Goal: Information Seeking & Learning: Find specific fact

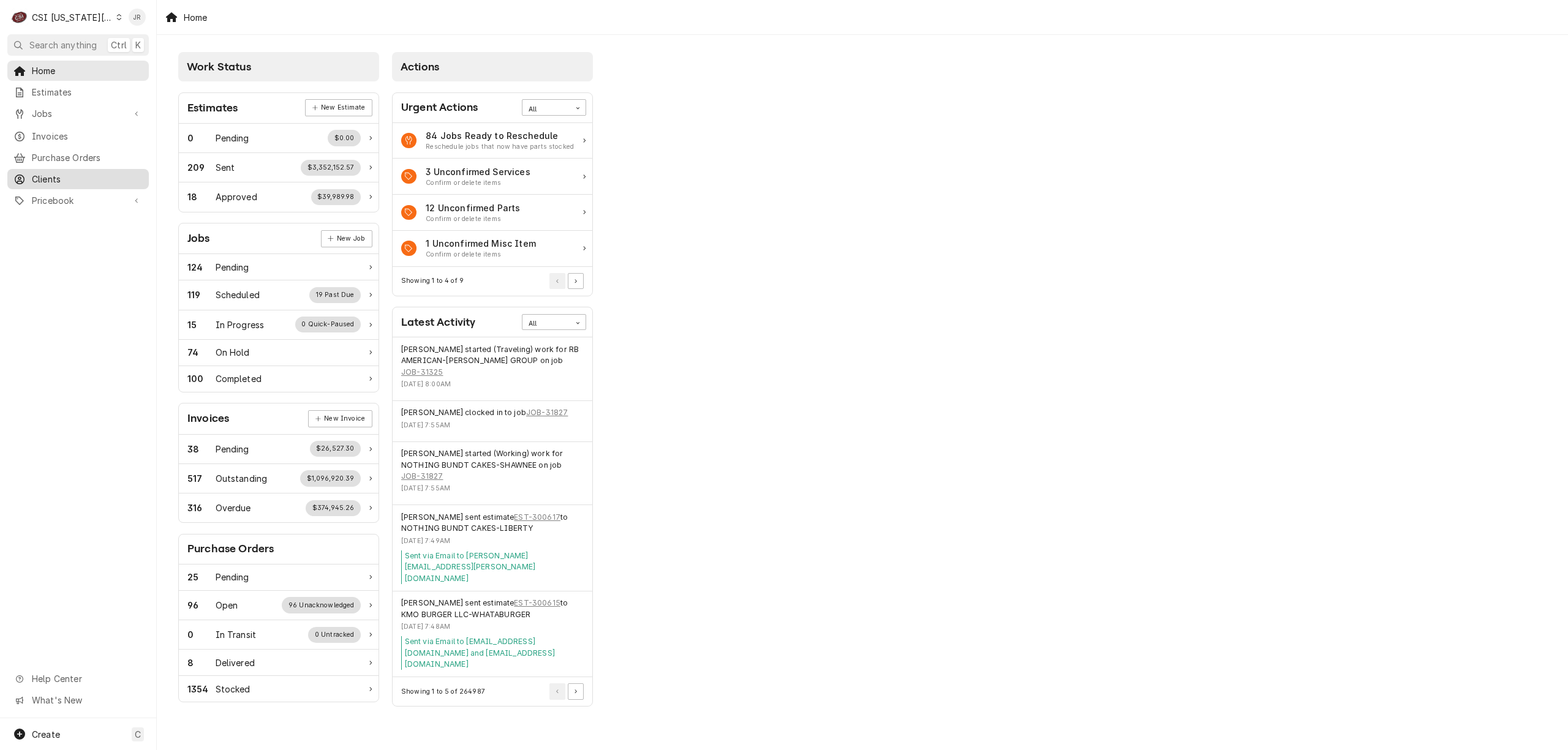
click at [60, 173] on span "Clients" at bounding box center [87, 179] width 110 height 13
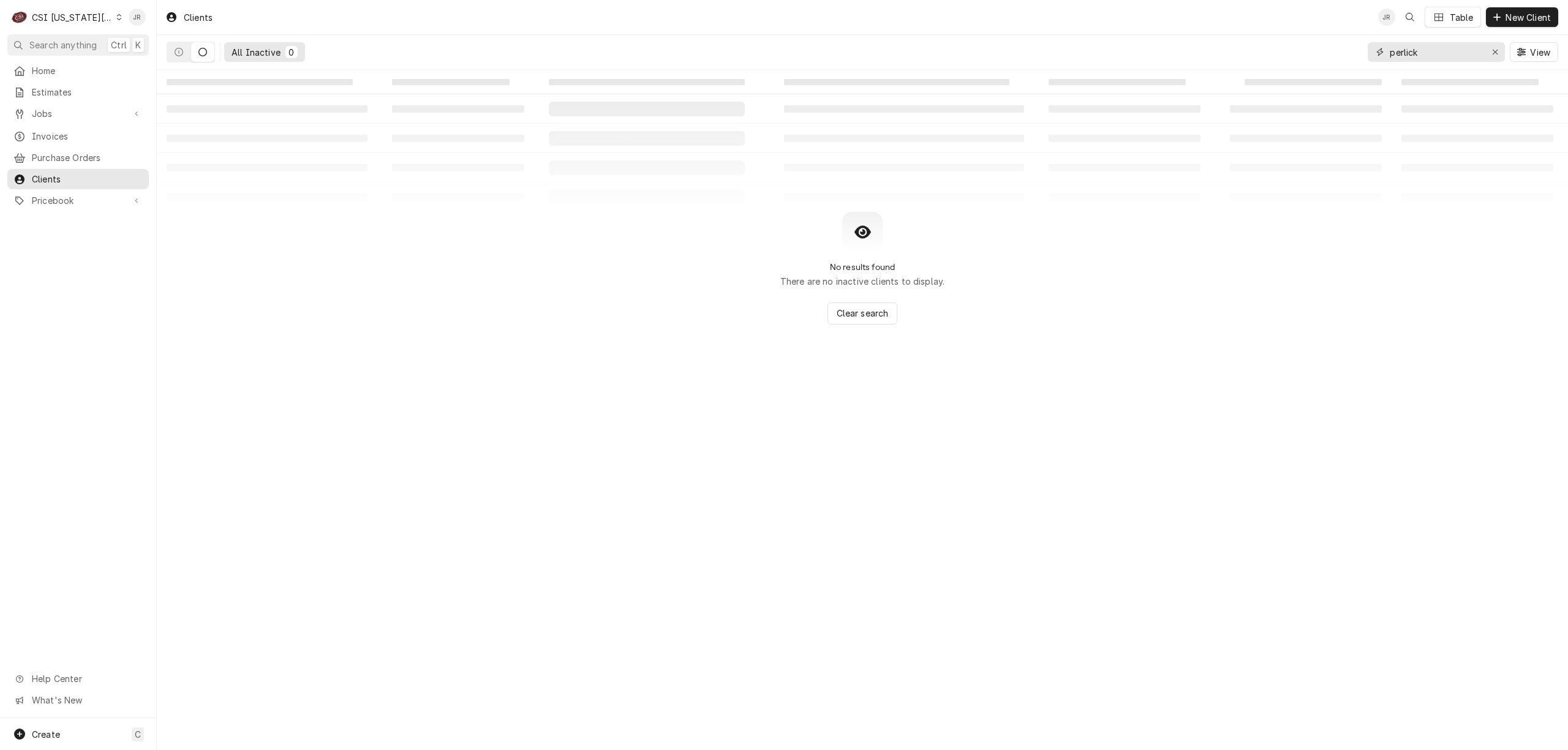
drag, startPoint x: 1436, startPoint y: 55, endPoint x: 1145, endPoint y: 16, distance: 293.6
click at [1145, 16] on div "Clients JR Table New Client All Inactive 0 perlick View" at bounding box center [861, 34] width 1411 height 69
type input "manitowoc"
click at [202, 37] on div "All Inactive 0" at bounding box center [235, 52] width 137 height 34
click at [202, 35] on div "All Inactive 0" at bounding box center [235, 52] width 137 height 34
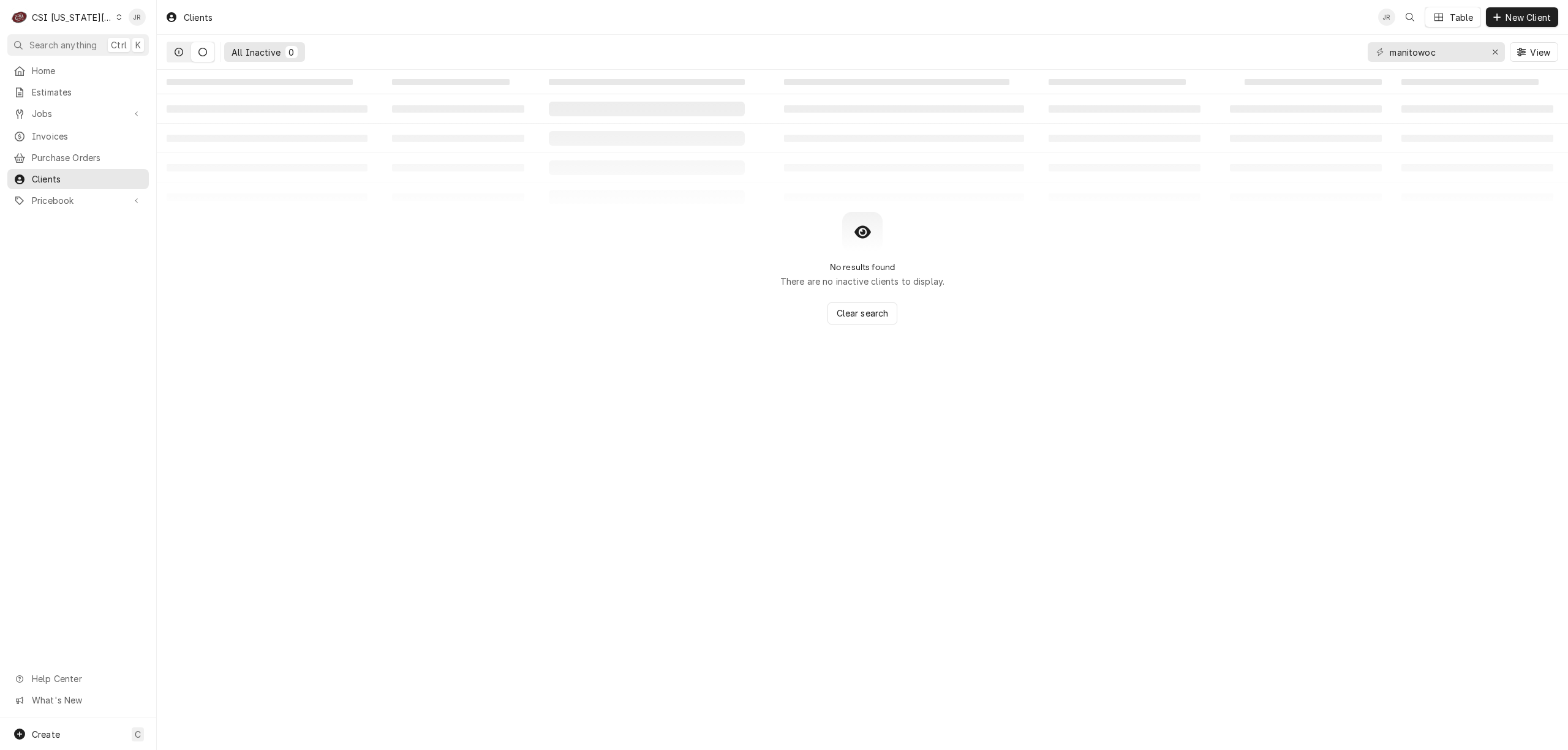
click at [183, 50] on icon "Dynamic Content Wrapper" at bounding box center [179, 52] width 9 height 9
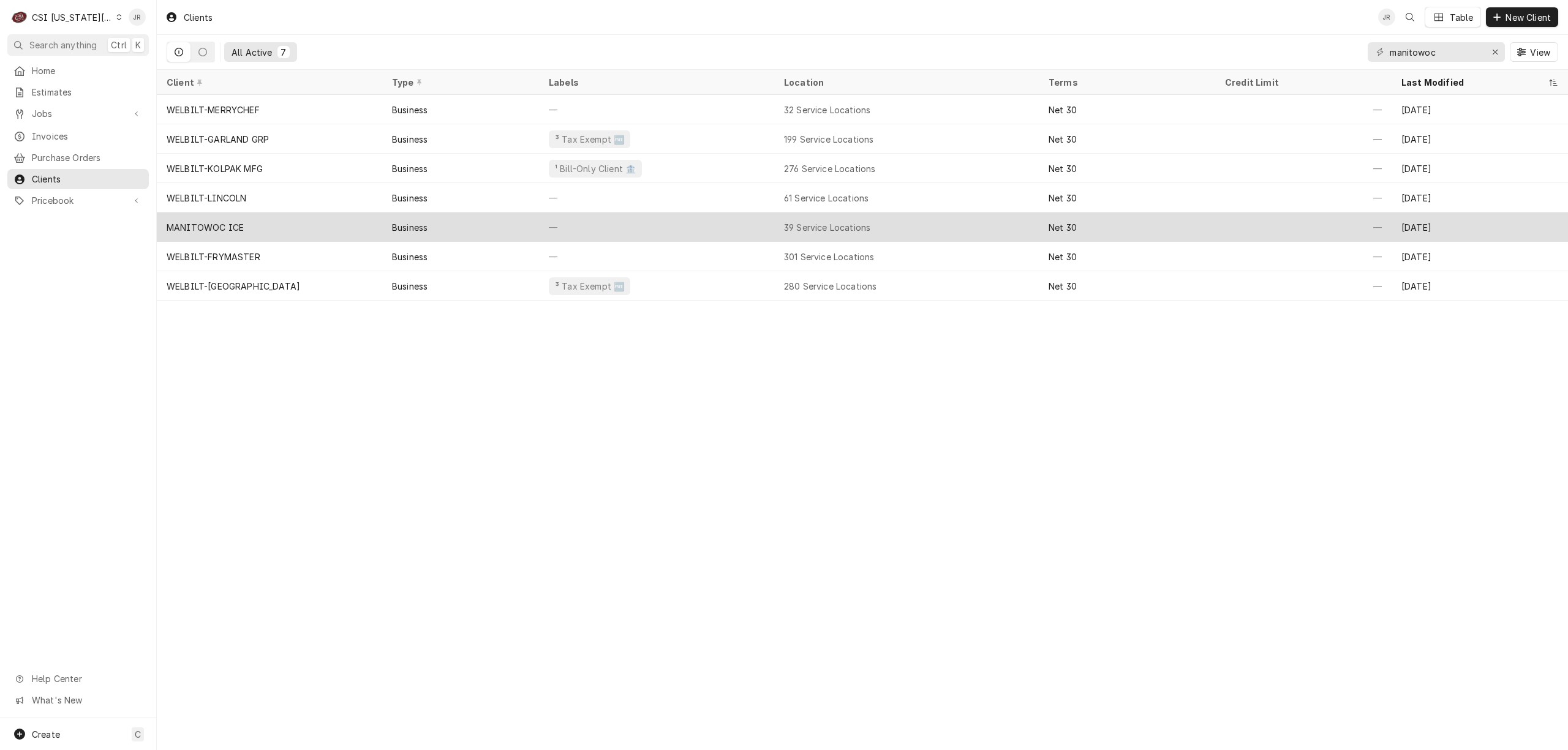
click at [232, 216] on div "MANITOWOC ICE" at bounding box center [269, 227] width 226 height 29
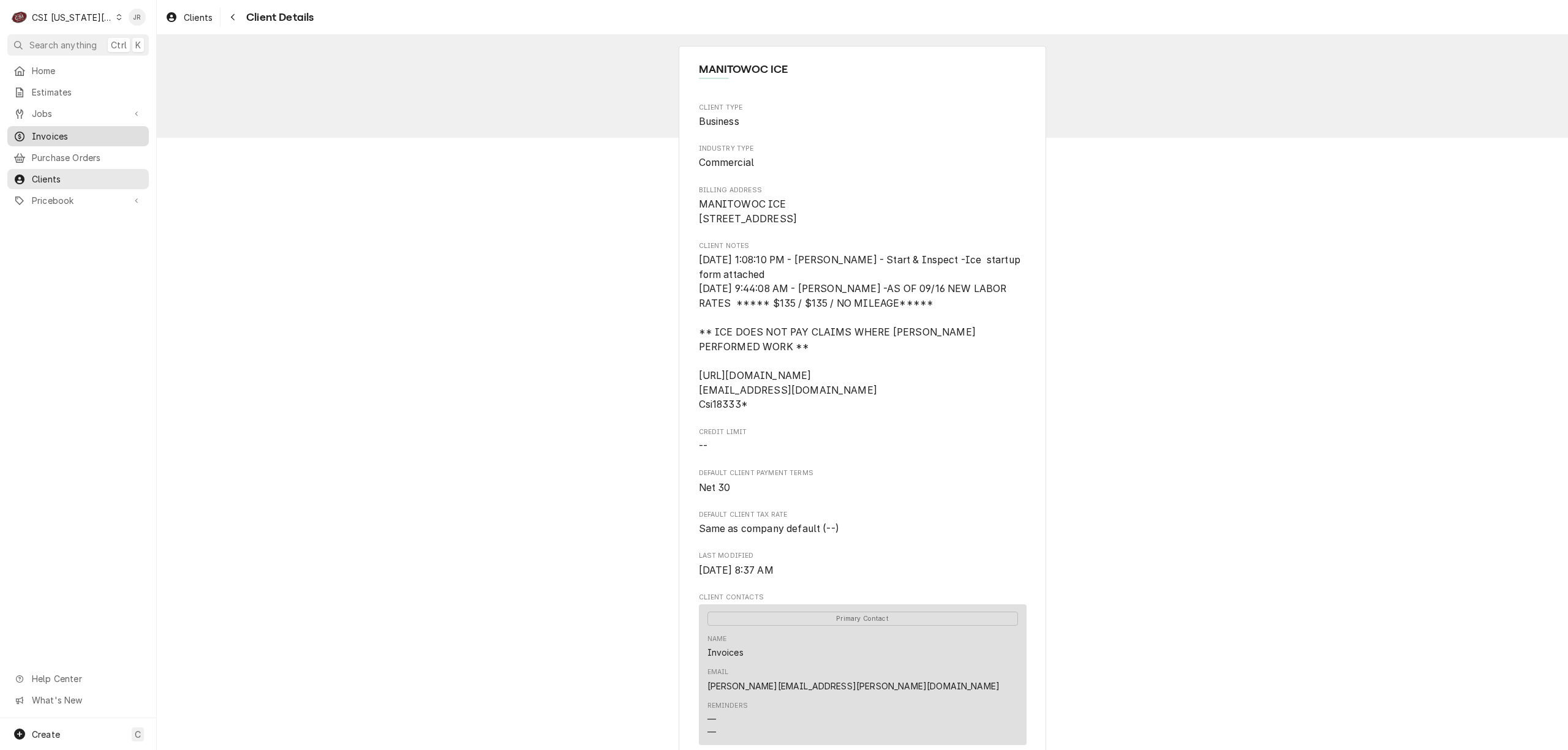
click at [55, 134] on span "Invoices" at bounding box center [87, 136] width 110 height 13
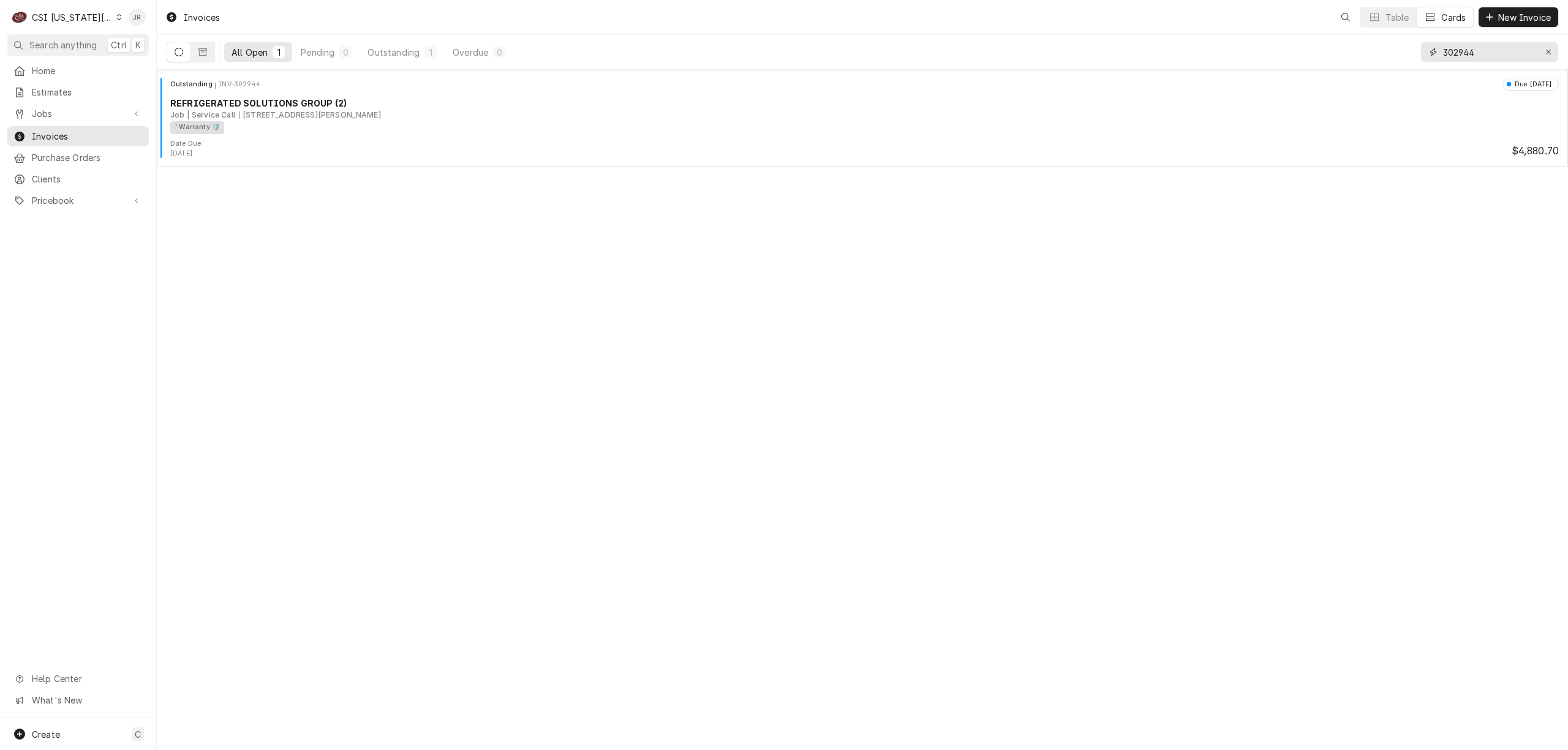
click at [1489, 49] on input "302944" at bounding box center [1489, 52] width 92 height 20
click at [57, 20] on div "CSI [US_STATE][GEOGRAPHIC_DATA]." at bounding box center [72, 17] width 81 height 13
click at [150, 66] on div "CSI St. [PERSON_NAME]" at bounding box center [213, 66] width 181 height 13
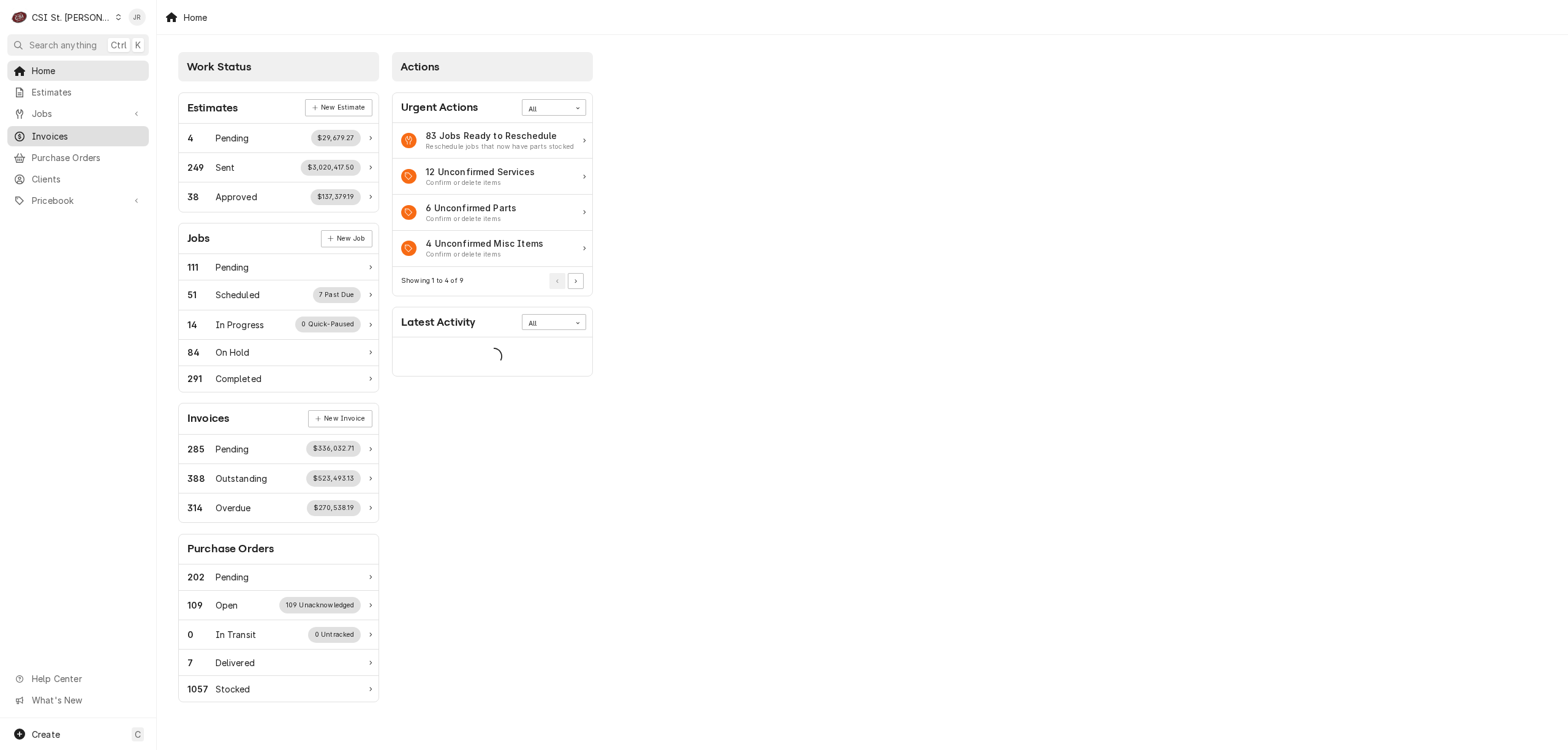
click at [30, 130] on div "Invoices" at bounding box center [78, 136] width 129 height 13
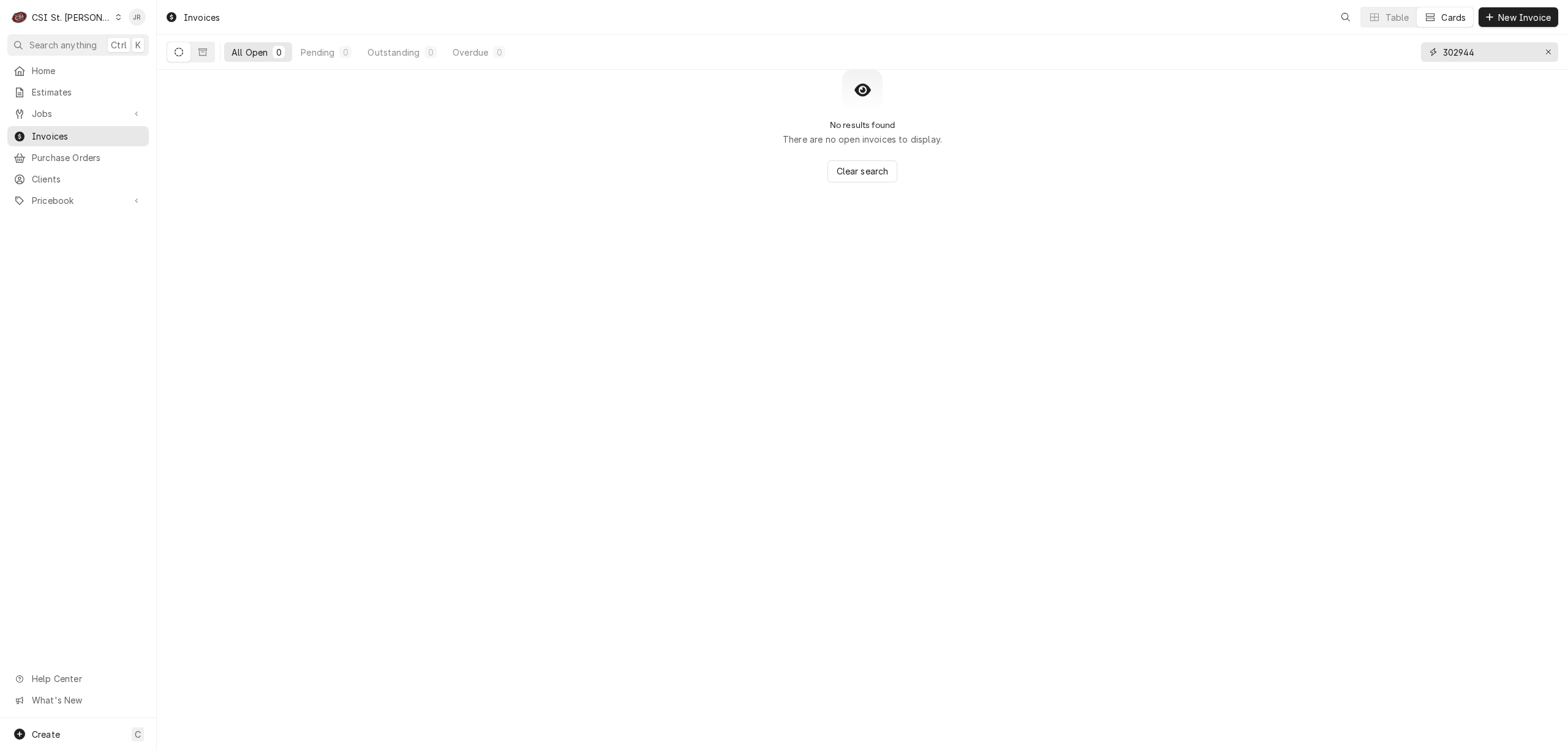
click at [1466, 54] on input "302944" at bounding box center [1489, 52] width 92 height 20
drag, startPoint x: 1466, startPoint y: 54, endPoint x: 1466, endPoint y: 65, distance: 11.0
click at [1459, 55] on input "302944" at bounding box center [1489, 52] width 92 height 20
type input "403598"
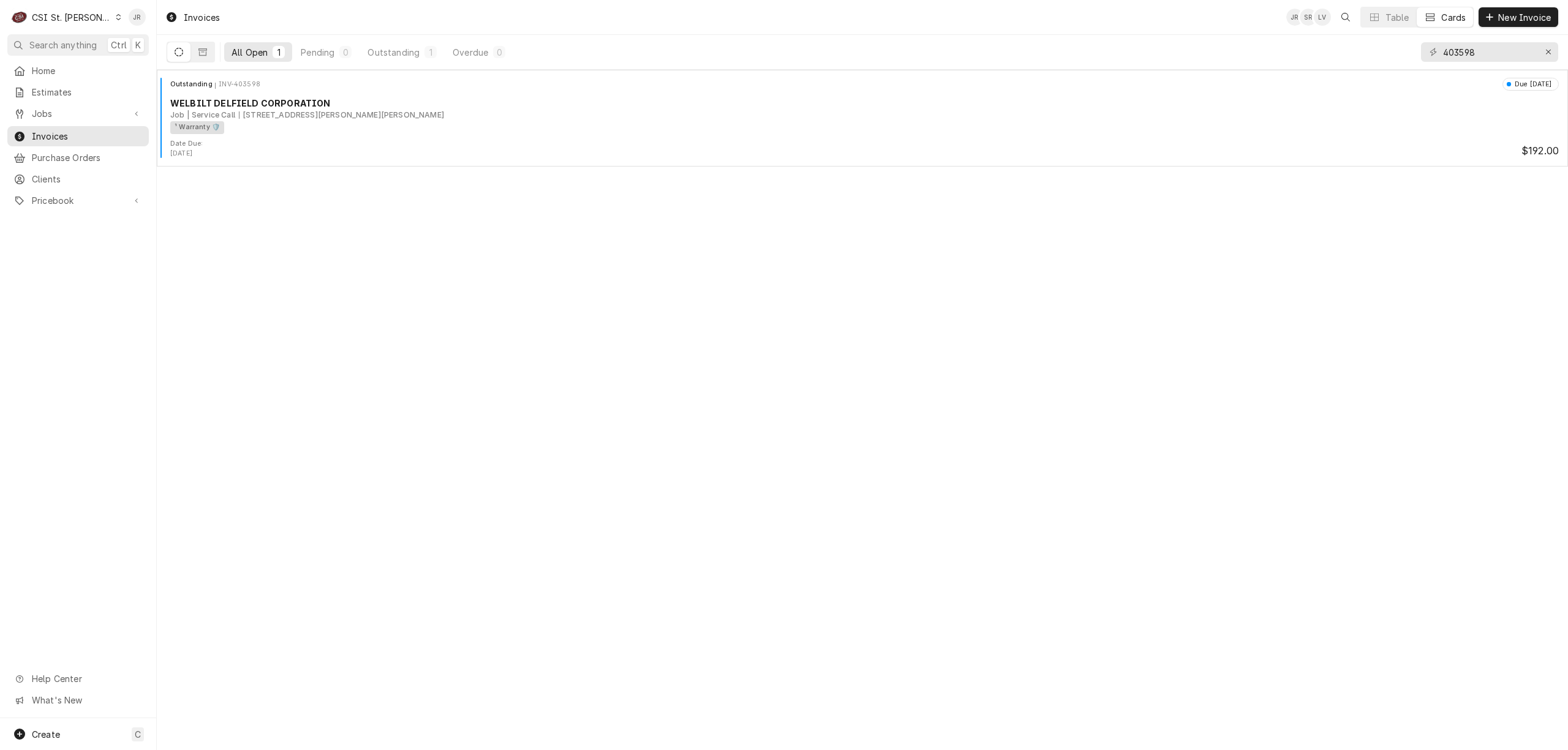
click at [368, 168] on div "Invoices JR SR LV Table Cards New Invoice All Open 1 Pending 0 Outstanding 1 Ov…" at bounding box center [861, 375] width 1411 height 750
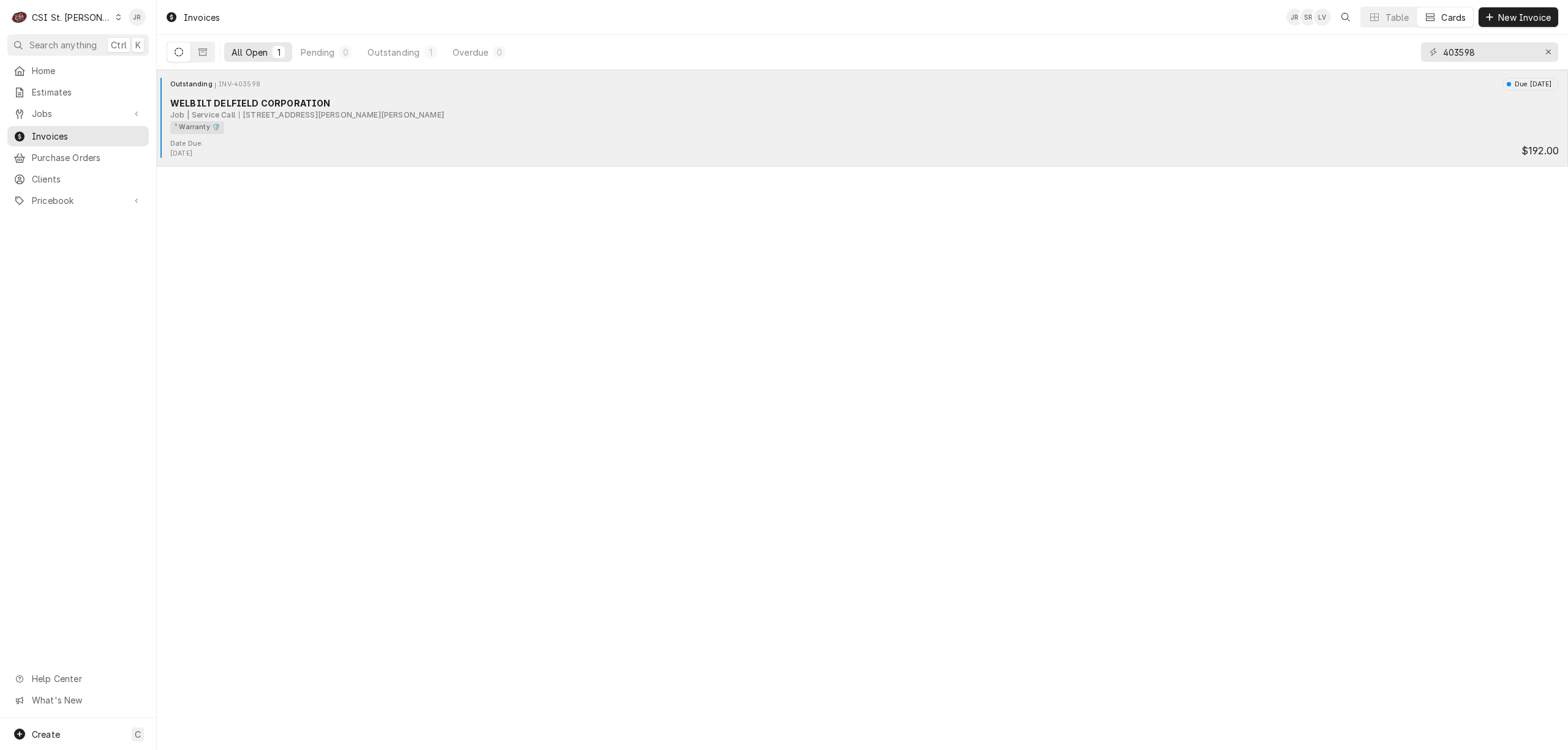
click at [371, 92] on div "Outstanding INV-403598 Due in 19 days WELBILT DELFIELD CORPORATION Job | Servic…" at bounding box center [861, 109] width 1401 height 62
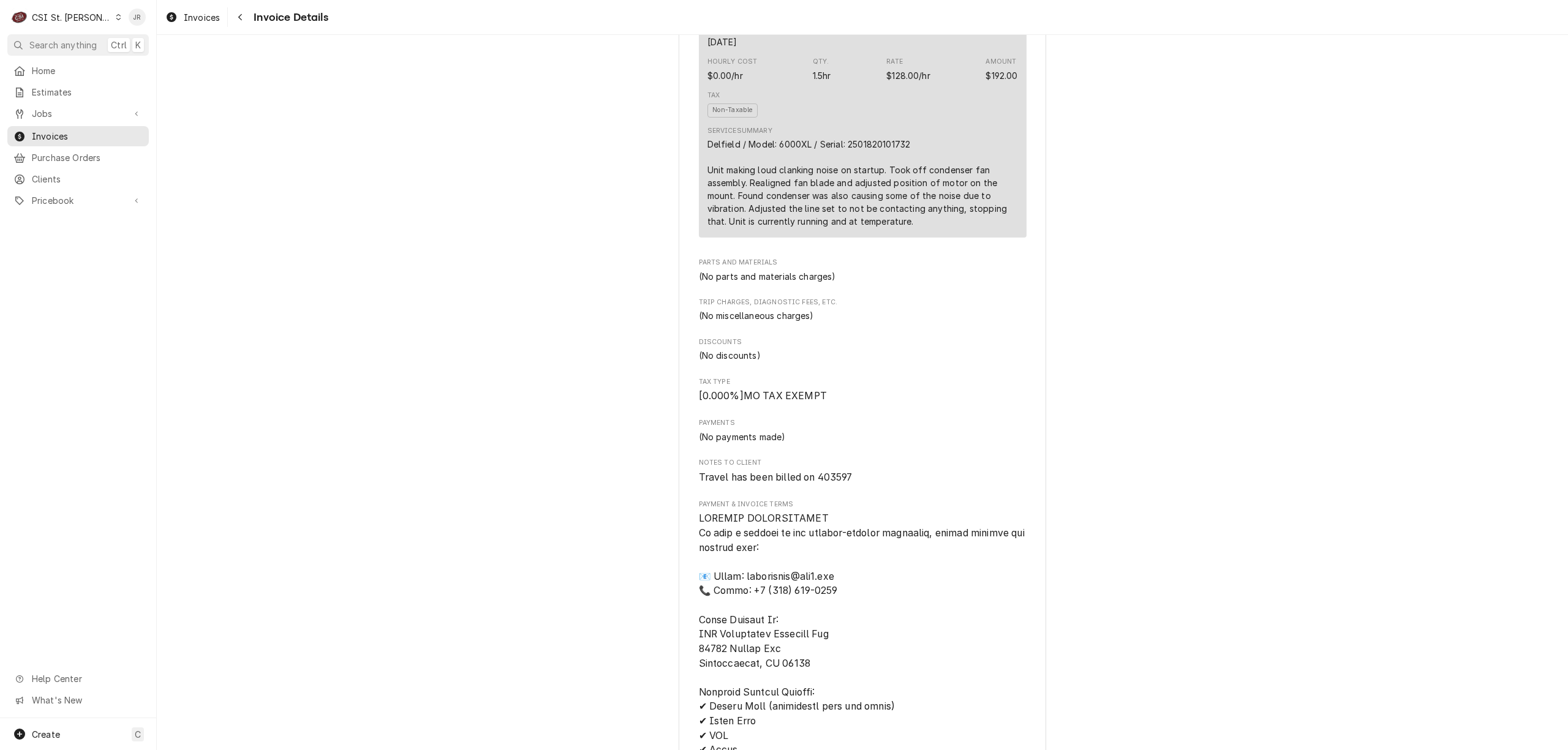
scroll to position [898, 0]
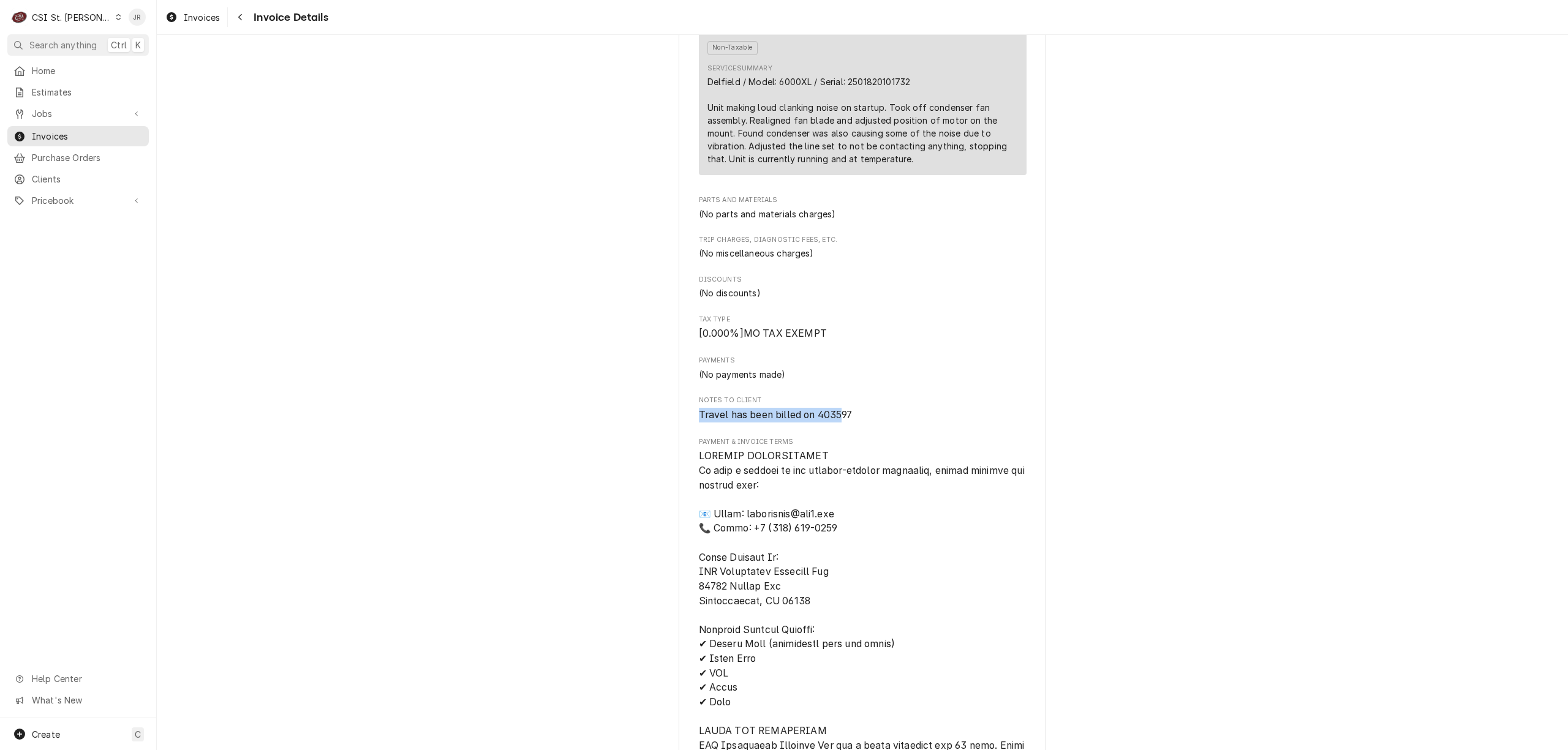
drag, startPoint x: 689, startPoint y: 470, endPoint x: 803, endPoint y: 445, distance: 116.7
click at [667, 459] on div "Outstanding Sender CSI St. Louis CSI Commercial Services Inc18330 [STREET_ADDRE…" at bounding box center [861, 274] width 1411 height 2275
click at [813, 420] on span "Travel has been billed on 403597" at bounding box center [775, 415] width 153 height 12
drag, startPoint x: 849, startPoint y: 445, endPoint x: 640, endPoint y: 460, distance: 209.5
click at [640, 460] on div "Outstanding Sender CSI St. Louis CSI Commercial Services Inc18330 [STREET_ADDRE…" at bounding box center [861, 274] width 1411 height 2275
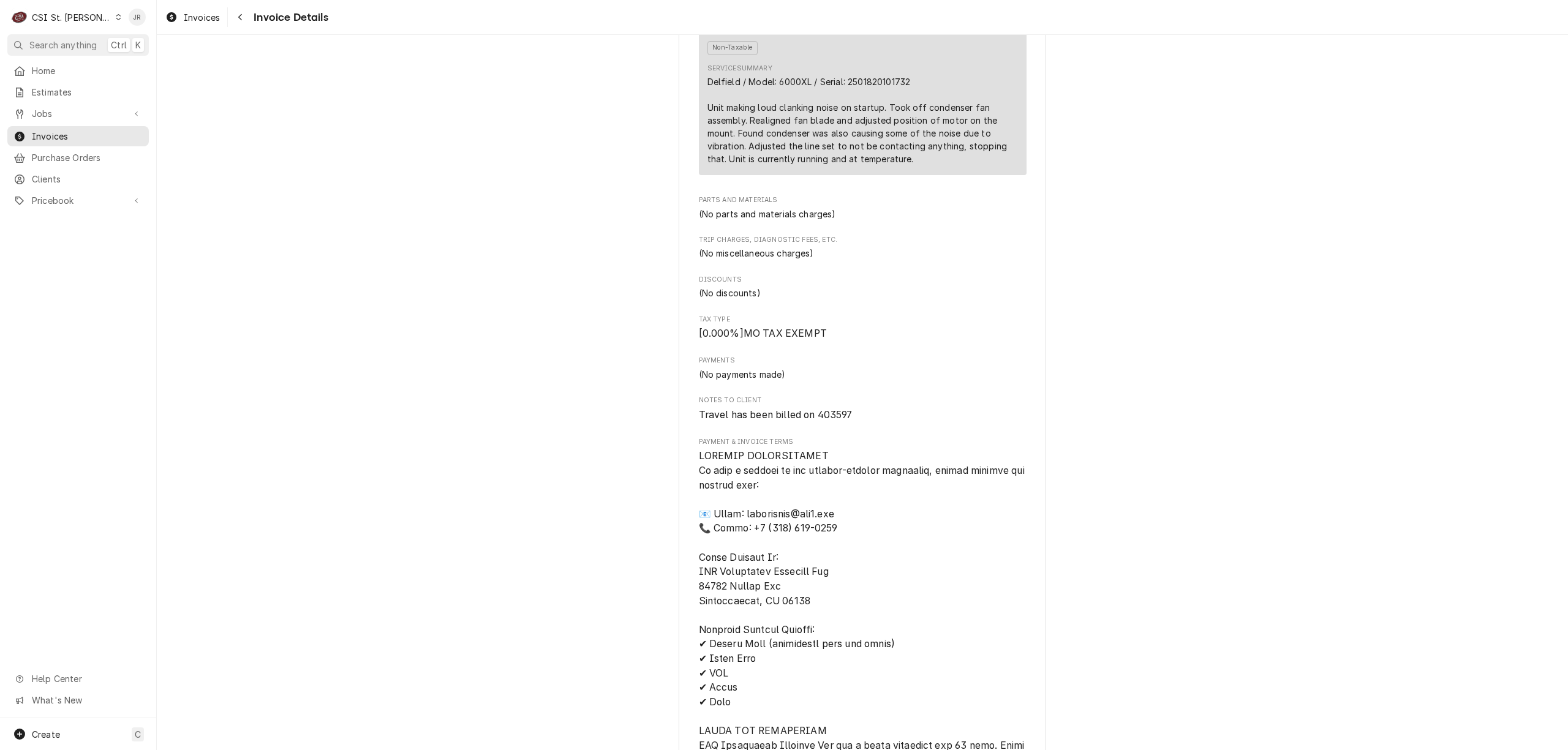
click at [822, 420] on span "Travel has been billed on 403597" at bounding box center [775, 415] width 153 height 12
drag, startPoint x: 852, startPoint y: 457, endPoint x: 711, endPoint y: 454, distance: 141.0
click at [711, 422] on span "Travel has been billed on 403597" at bounding box center [862, 415] width 327 height 15
drag, startPoint x: 716, startPoint y: 455, endPoint x: 698, endPoint y: 433, distance: 28.4
click at [699, 433] on div "Sender CSI St. Louis CSI Commercial Services Inc18330 [STREET_ADDRESS] (636) 51…" at bounding box center [862, 153] width 327 height 1801
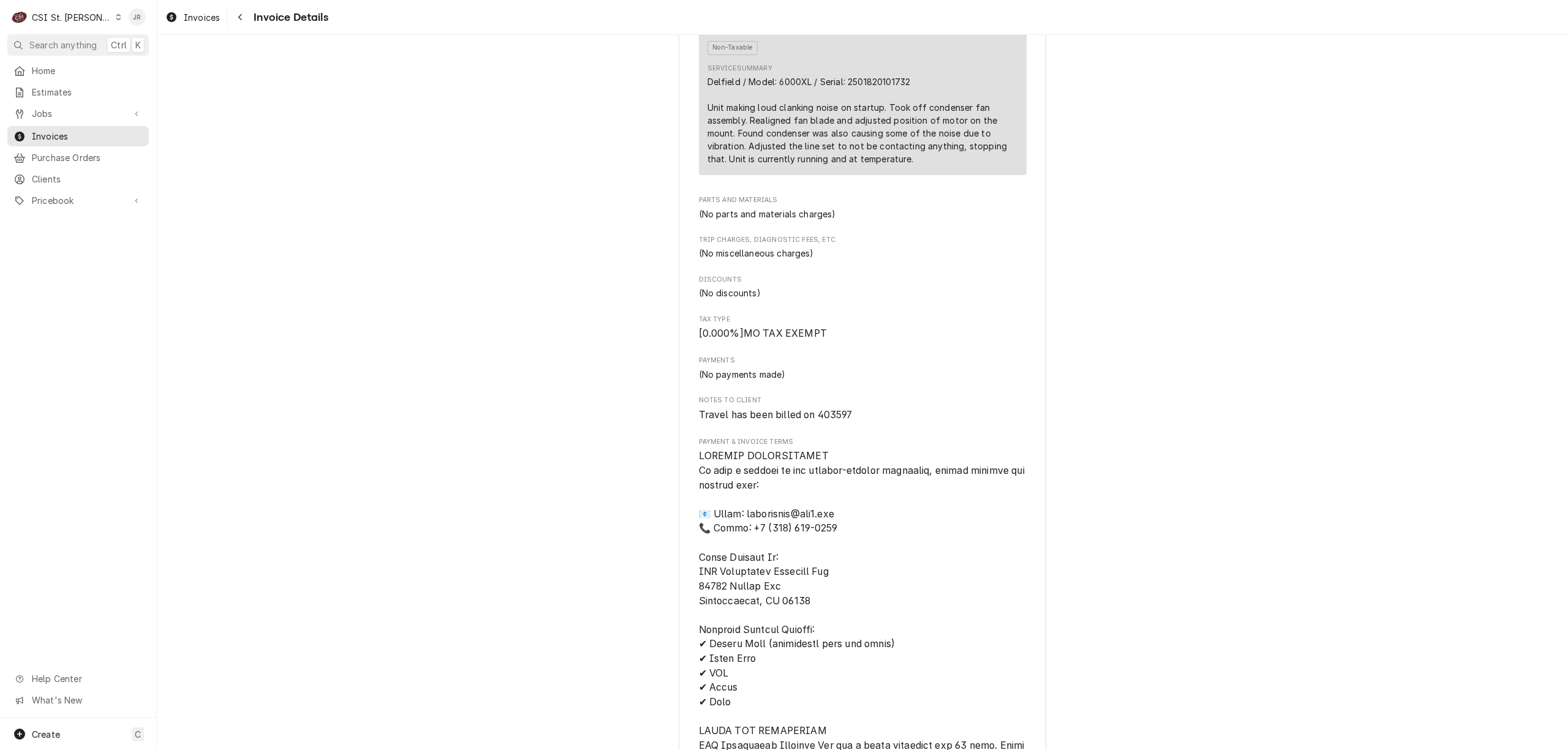
drag, startPoint x: 830, startPoint y: 451, endPoint x: 863, endPoint y: 457, distance: 33.5
click at [831, 420] on span "Travel has been billed on 403597" at bounding box center [775, 415] width 153 height 12
drag, startPoint x: 852, startPoint y: 455, endPoint x: 706, endPoint y: 449, distance: 146.1
click at [684, 447] on div "Sender CSI St. Louis CSI Commercial Services Inc18330 Edison Ave Chesterfield, …" at bounding box center [862, 285] width 368 height 2233
copy span "Travel has been billed on 403597"
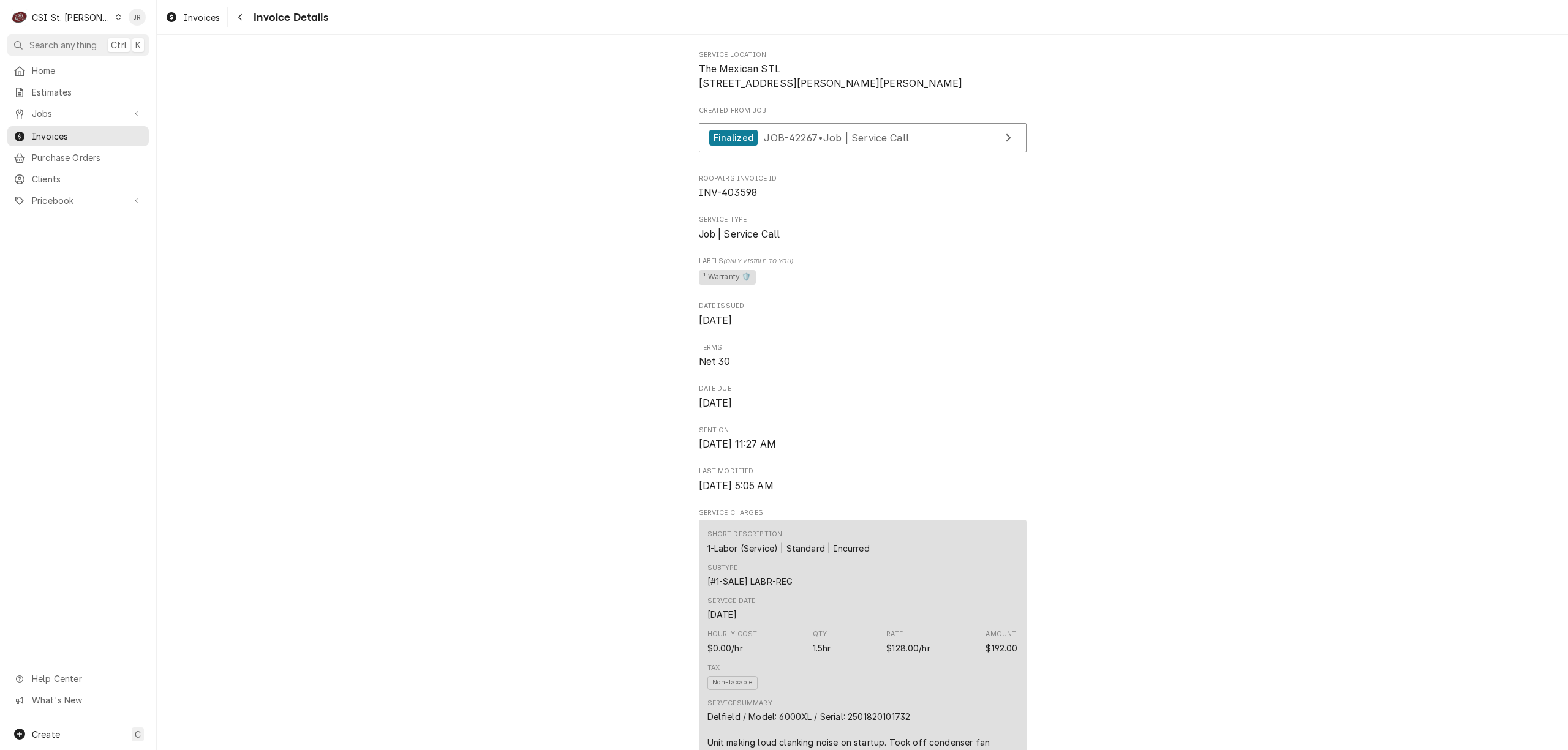
scroll to position [0, 0]
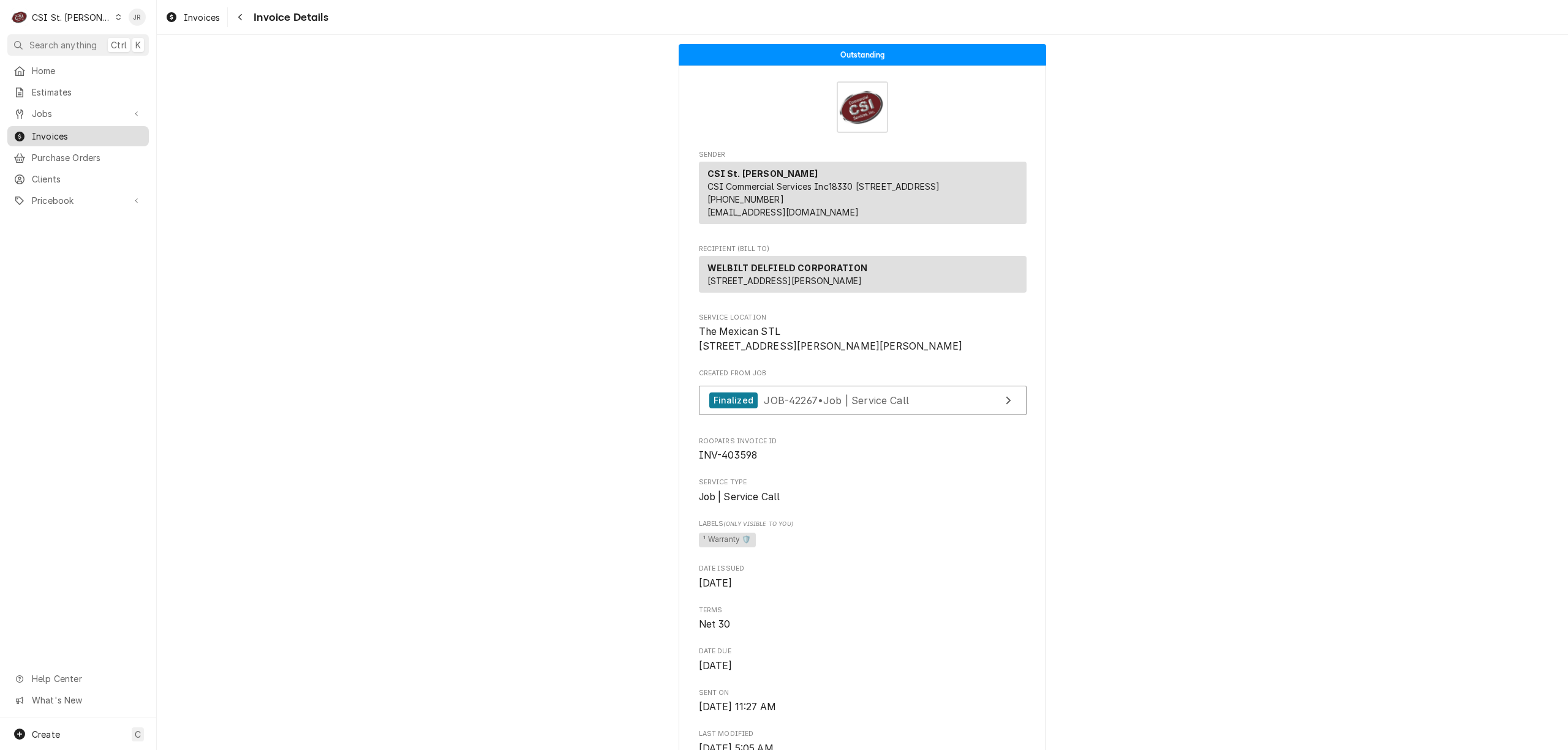
click at [52, 130] on span "Invoices" at bounding box center [87, 136] width 110 height 13
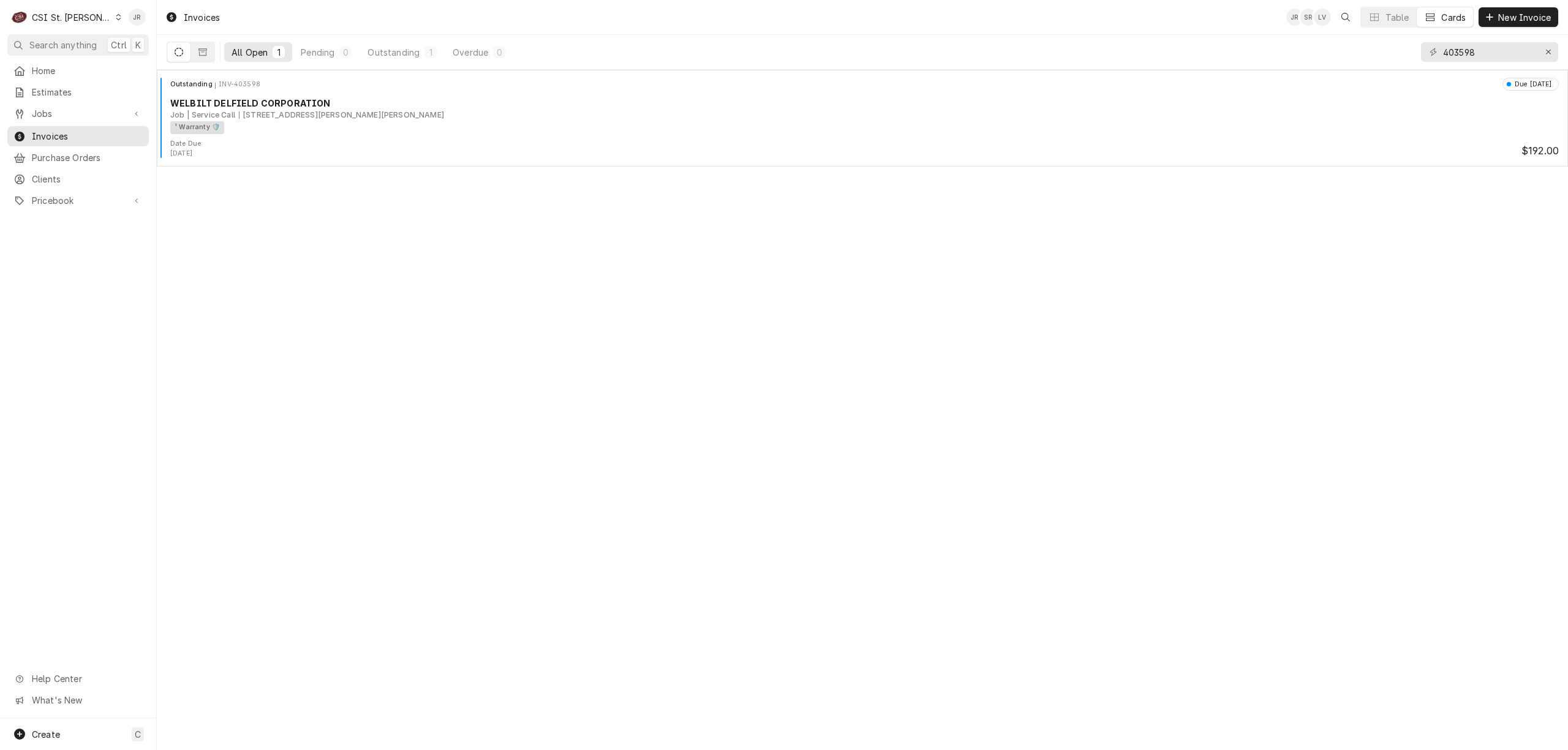
drag, startPoint x: 1453, startPoint y: 38, endPoint x: 1491, endPoint y: 54, distance: 41.2
click at [1469, 43] on div "403598" at bounding box center [1489, 52] width 137 height 34
drag, startPoint x: 1491, startPoint y: 54, endPoint x: 1477, endPoint y: 50, distance: 14.6
click at [1486, 53] on input "403598" at bounding box center [1489, 52] width 92 height 20
type input "403597"
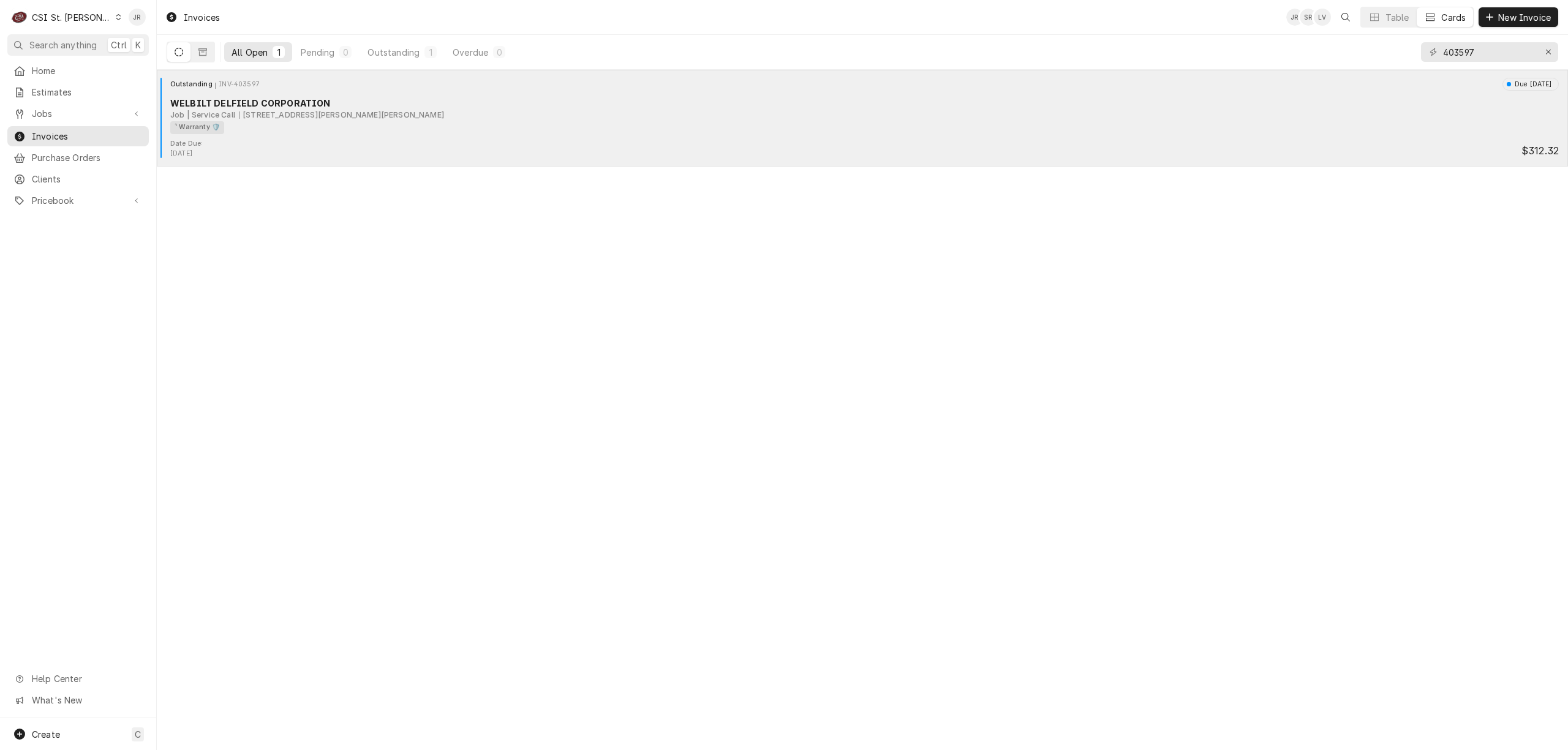
click at [292, 102] on div "WELBILT DELFIELD CORPORATION" at bounding box center [864, 103] width 1388 height 13
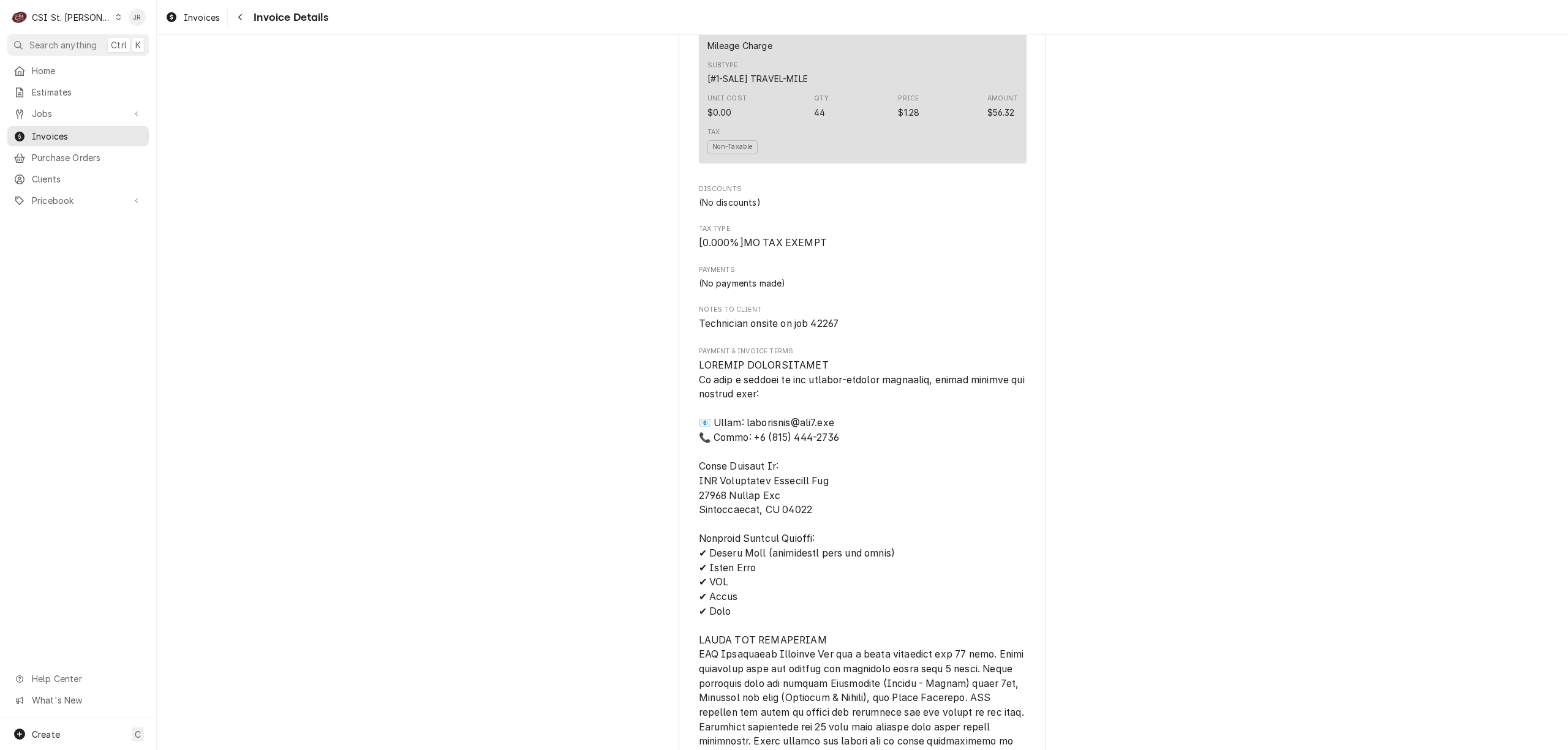
scroll to position [1306, 0]
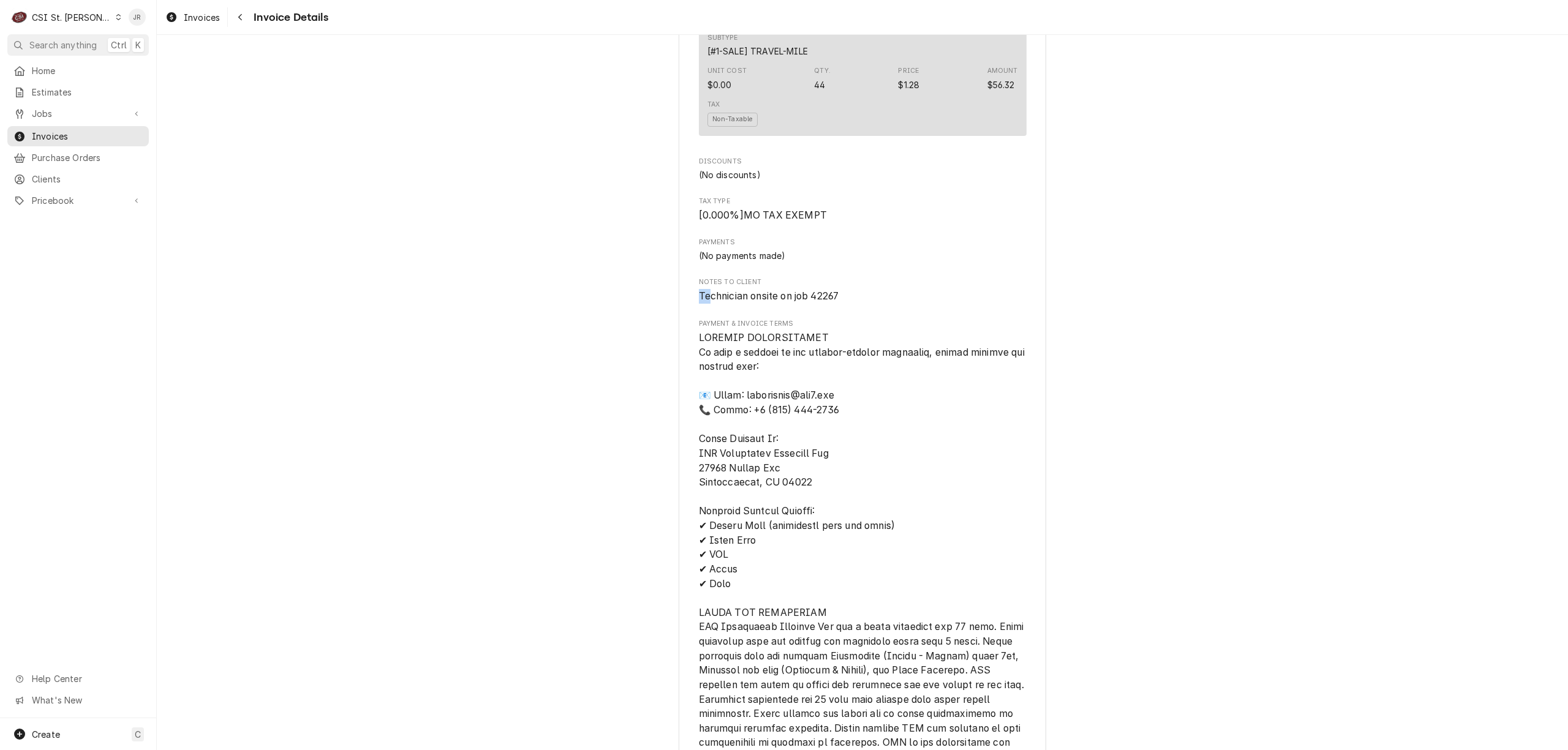
drag, startPoint x: 689, startPoint y: 331, endPoint x: 706, endPoint y: 331, distance: 17.0
click at [706, 331] on div "Sender CSI St. Louis CSI Commercial Services Inc18330 [STREET_ADDRESS] (636) 51…" at bounding box center [862, 21] width 368 height 2524
drag, startPoint x: 1037, startPoint y: 337, endPoint x: 1142, endPoint y: 334, distance: 105.0
click at [1142, 334] on div "Outstanding Sender CSI St. Louis CSI Commercial Services Inc18330 [STREET_ADDRE…" at bounding box center [861, 12] width 1411 height 2566
drag, startPoint x: 833, startPoint y: 336, endPoint x: 825, endPoint y: 336, distance: 8.0
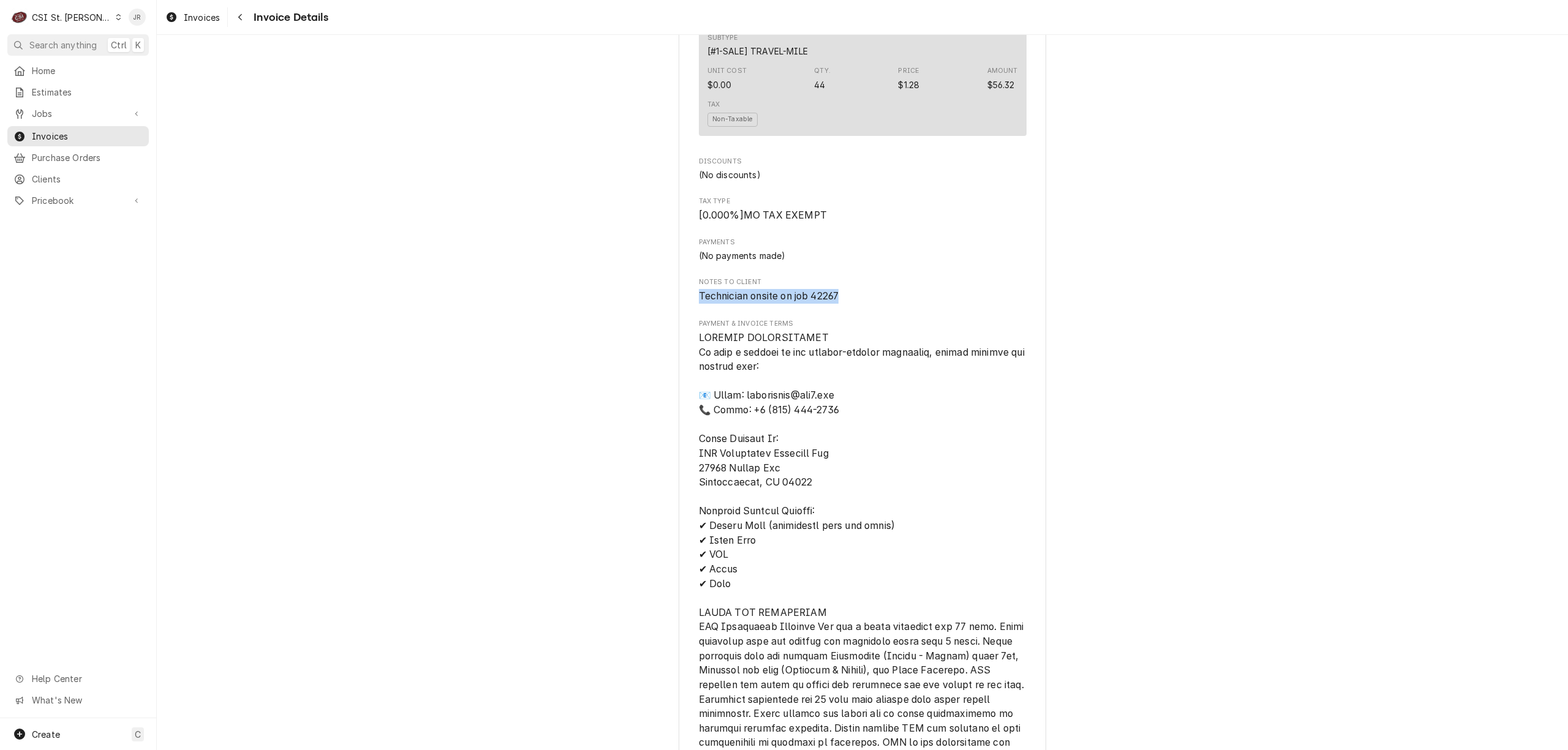
copy div "Technician onsite on job 42267"
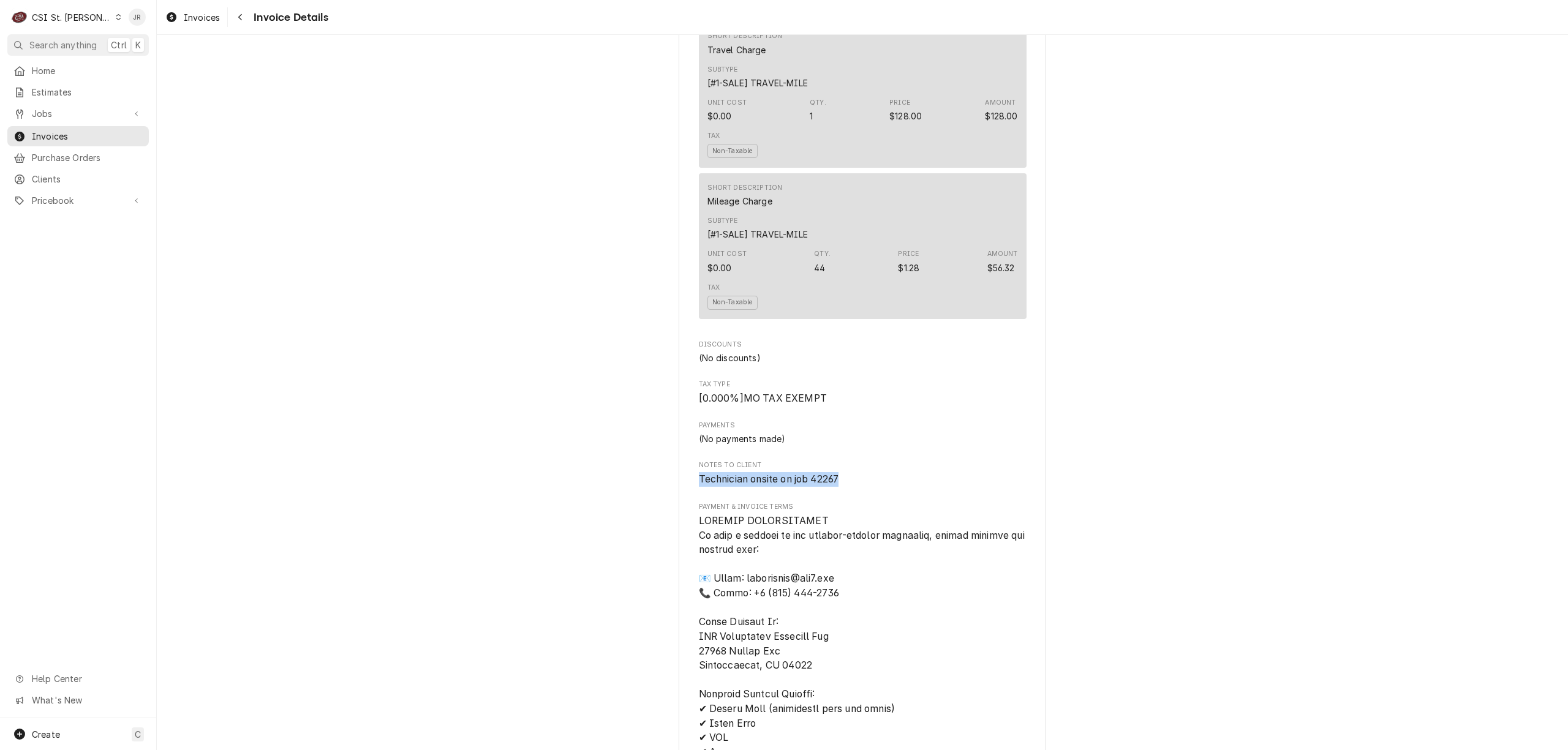
scroll to position [816, 0]
